Goal: Information Seeking & Learning: Learn about a topic

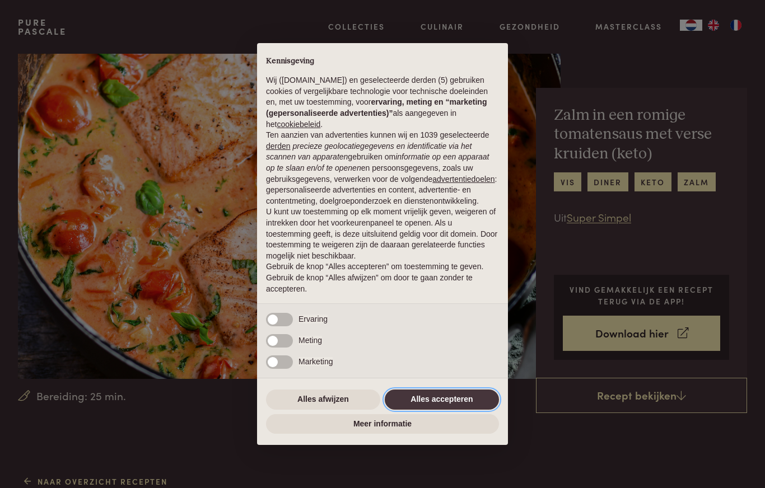
click at [427, 410] on button "Alles accepteren" at bounding box center [442, 400] width 114 height 20
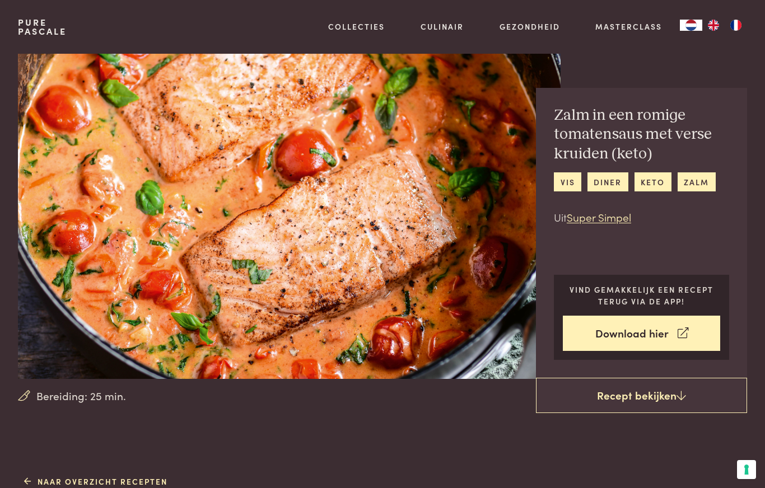
click at [702, 402] on link "Recept bekijken" at bounding box center [641, 396] width 211 height 36
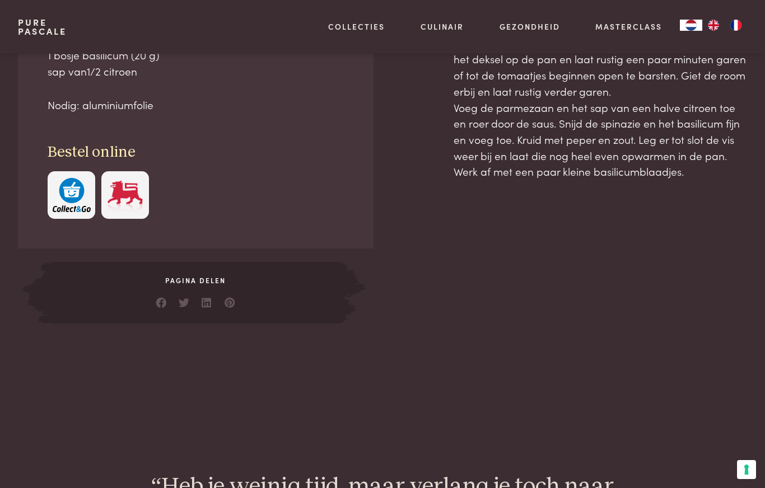
scroll to position [620, 0]
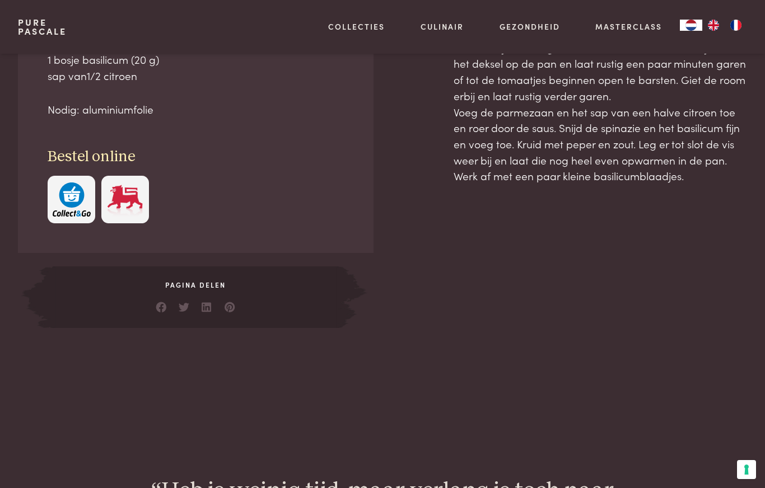
click at [334, 127] on link "Recepten" at bounding box center [415, 121] width 190 height 12
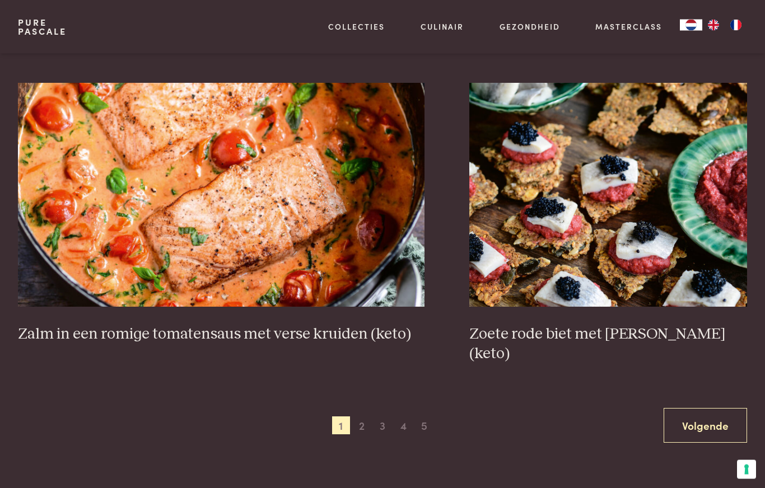
scroll to position [1850, 0]
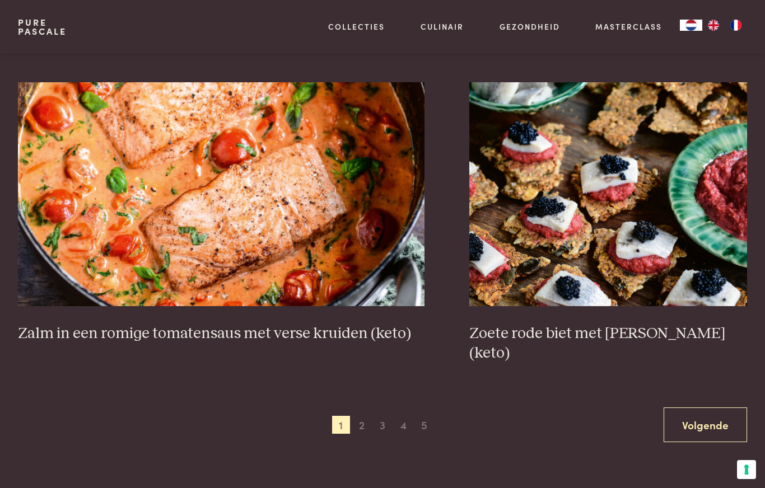
click at [695, 408] on link "Volgende" at bounding box center [704, 425] width 83 height 35
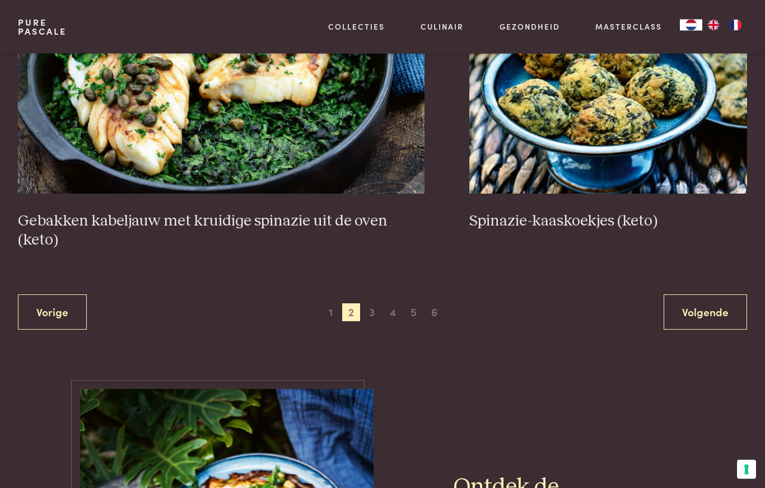
scroll to position [1982, 0]
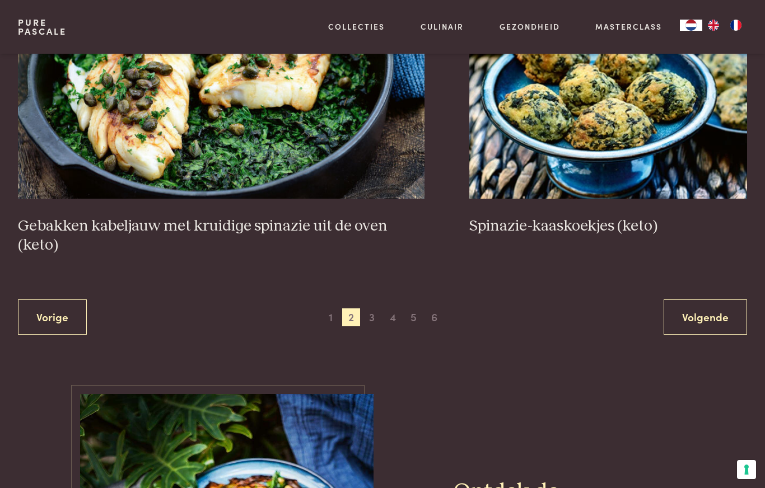
click at [702, 307] on link "Volgende" at bounding box center [704, 317] width 83 height 35
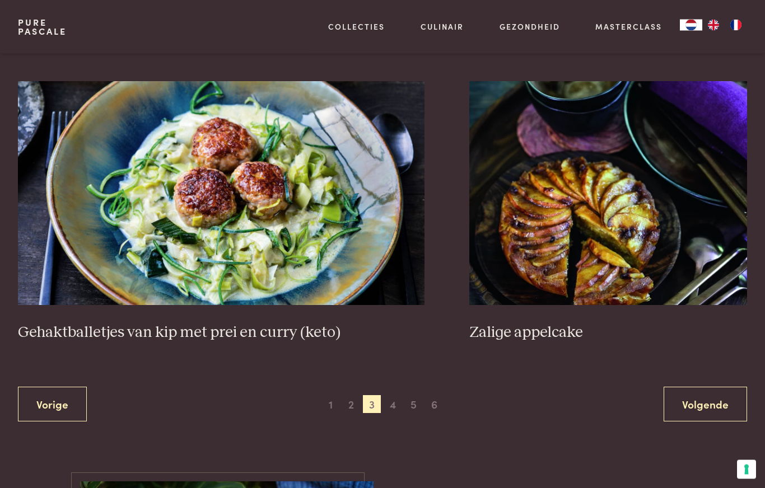
scroll to position [1909, 0]
click at [708, 406] on link "Volgende" at bounding box center [704, 404] width 83 height 35
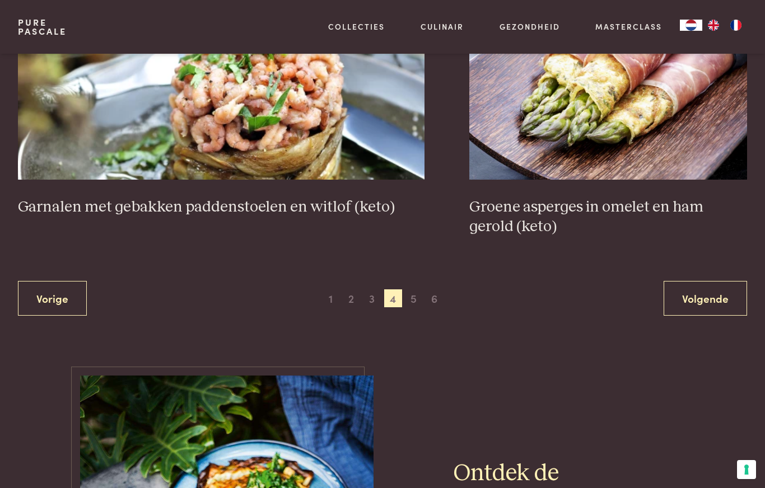
scroll to position [1989, 0]
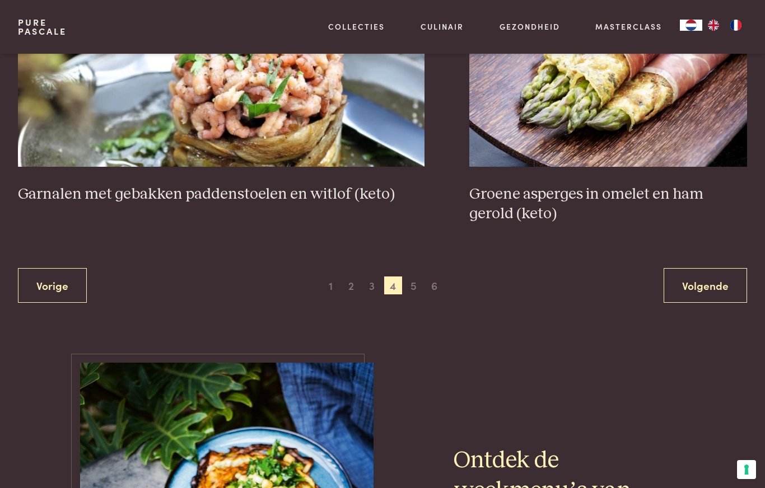
click at [716, 286] on link "Volgende" at bounding box center [704, 285] width 83 height 35
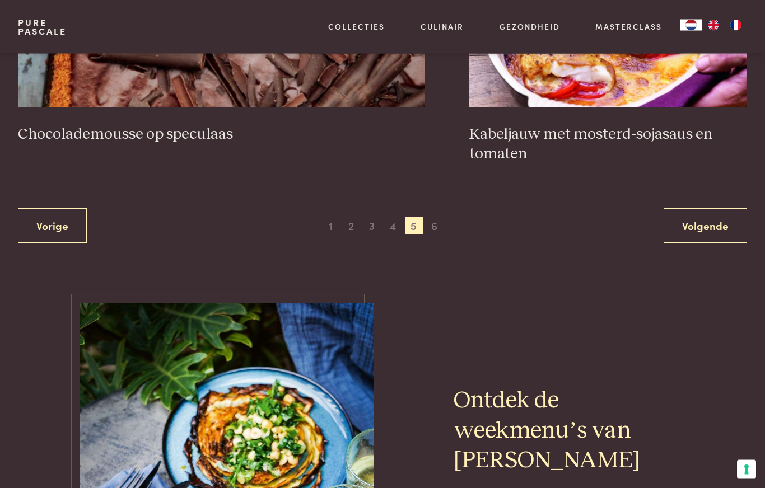
scroll to position [2110, 0]
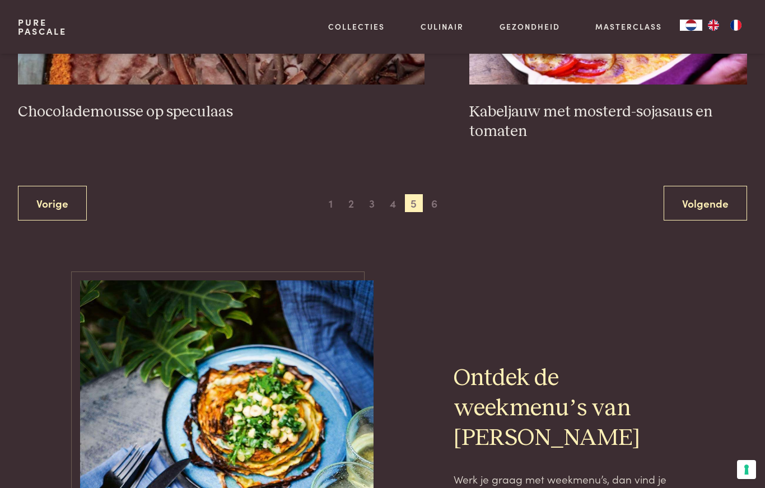
click at [722, 193] on link "Volgende" at bounding box center [704, 203] width 83 height 35
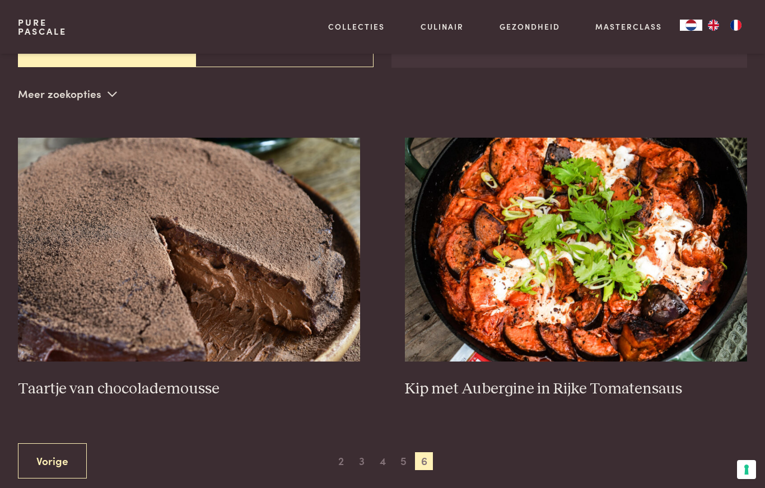
scroll to position [244, 0]
